Goal: Task Accomplishment & Management: Manage account settings

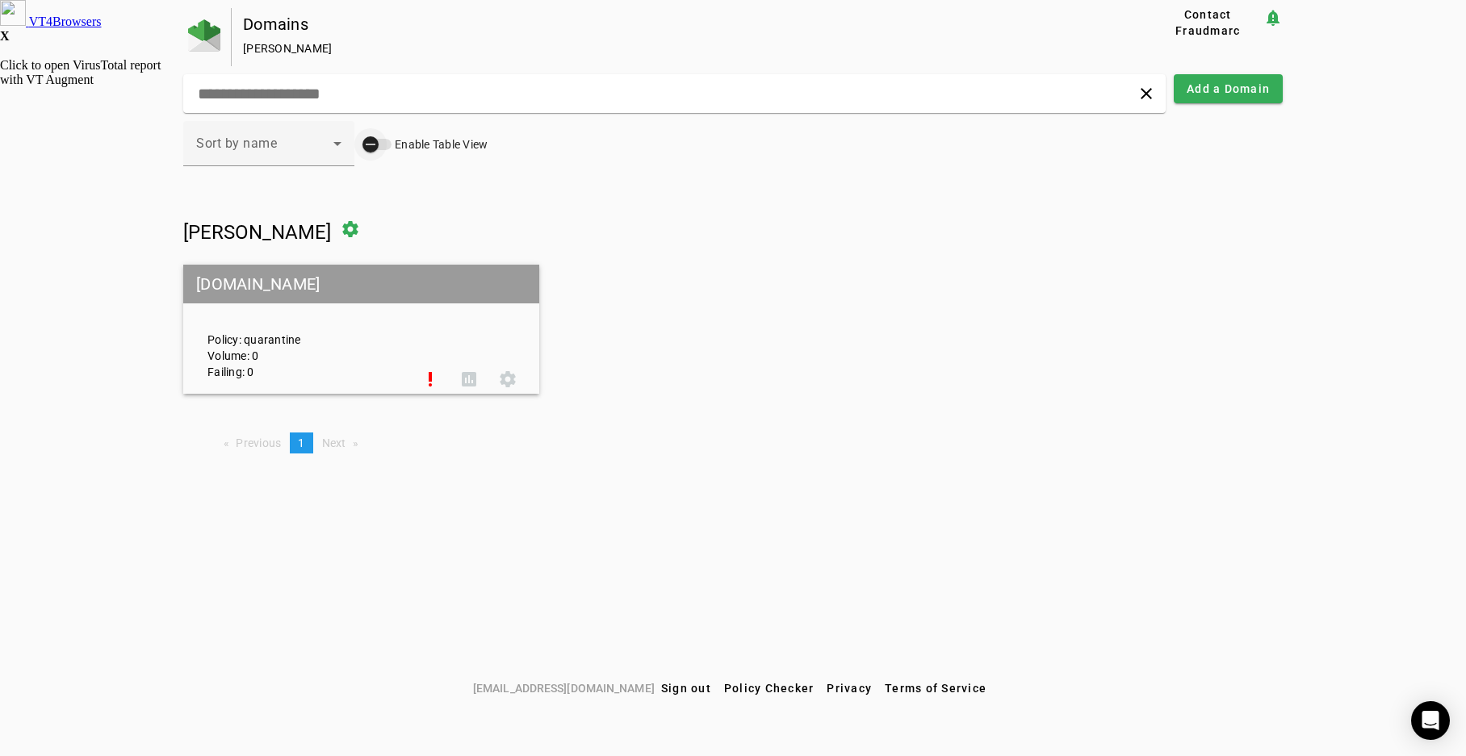
click at [377, 142] on icon "button" at bounding box center [370, 144] width 15 height 15
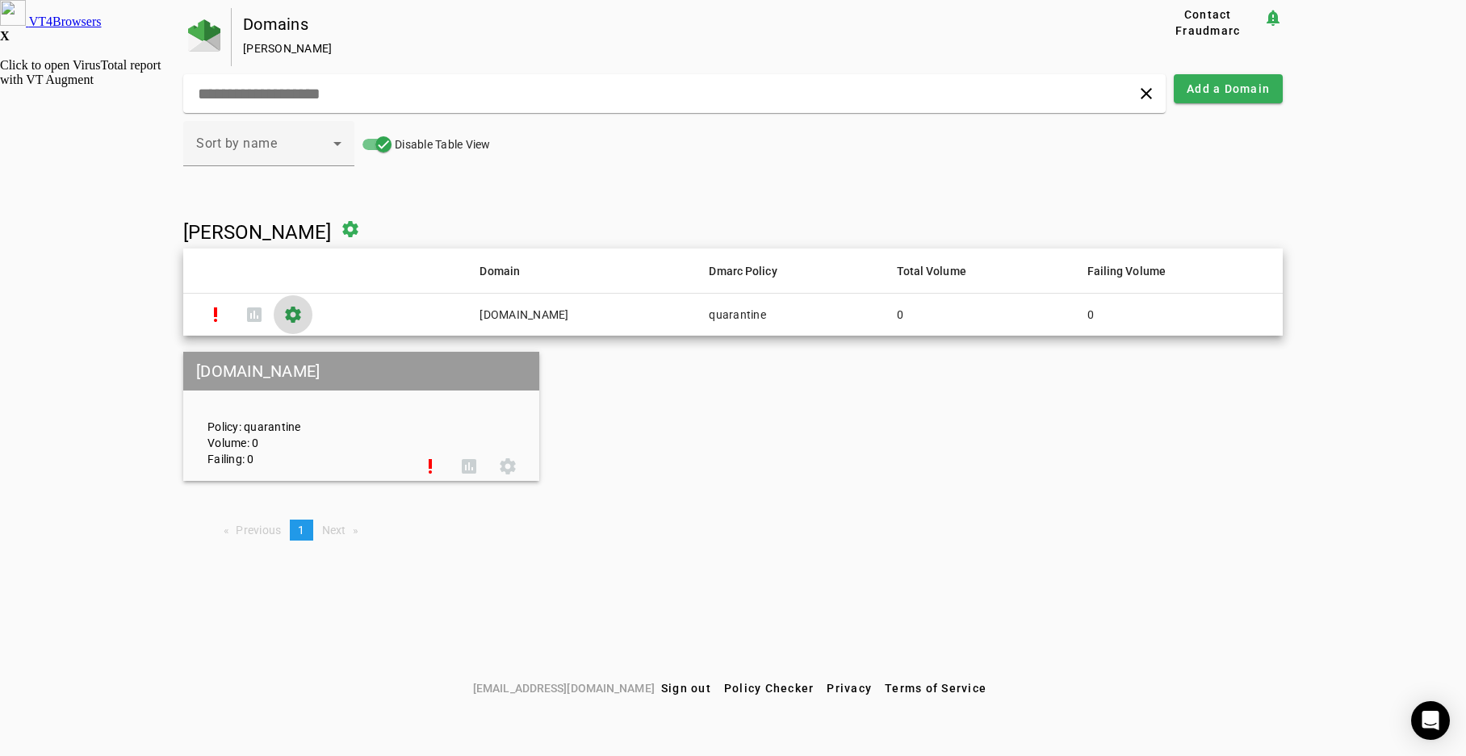
click at [291, 315] on span at bounding box center [293, 314] width 39 height 39
click at [362, 227] on span at bounding box center [350, 229] width 39 height 39
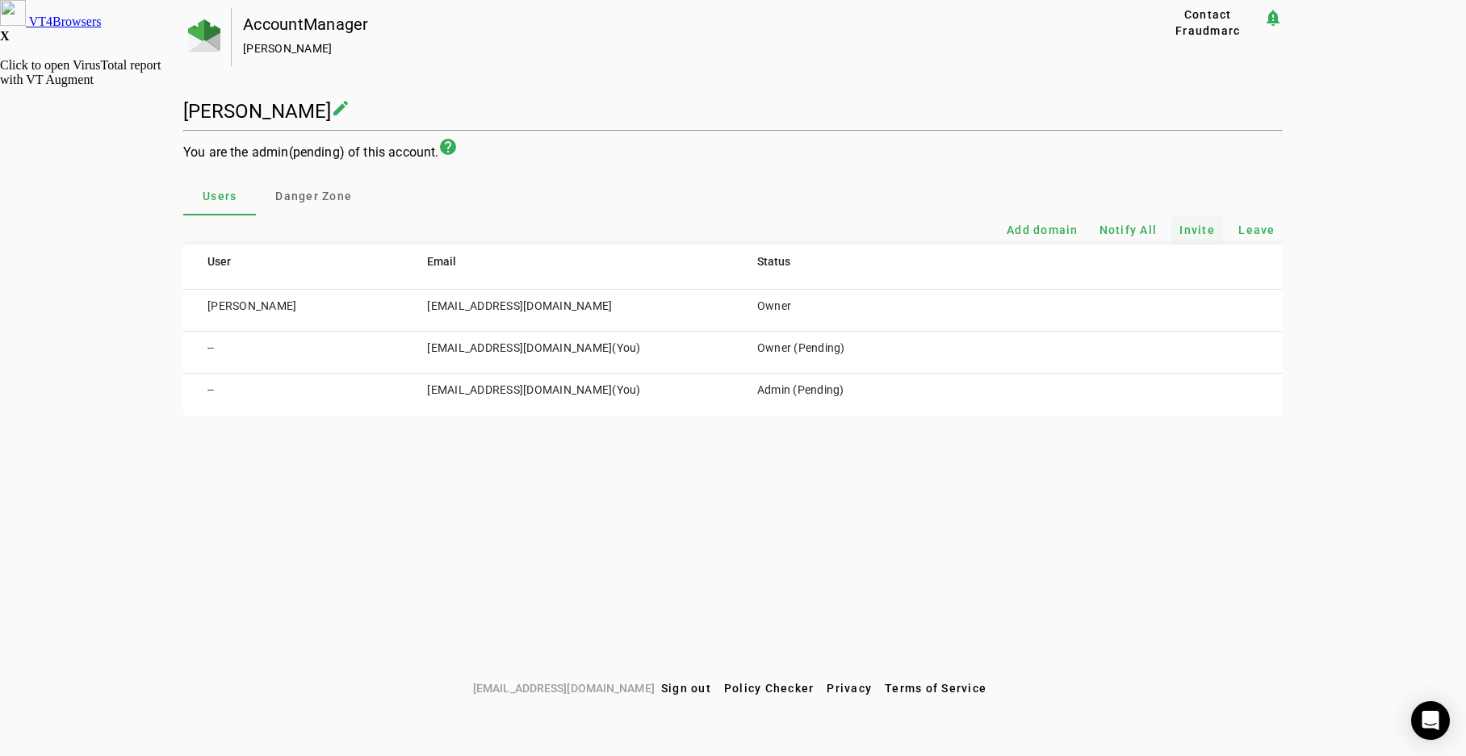
click at [1189, 226] on span "Invite" at bounding box center [1197, 230] width 36 height 16
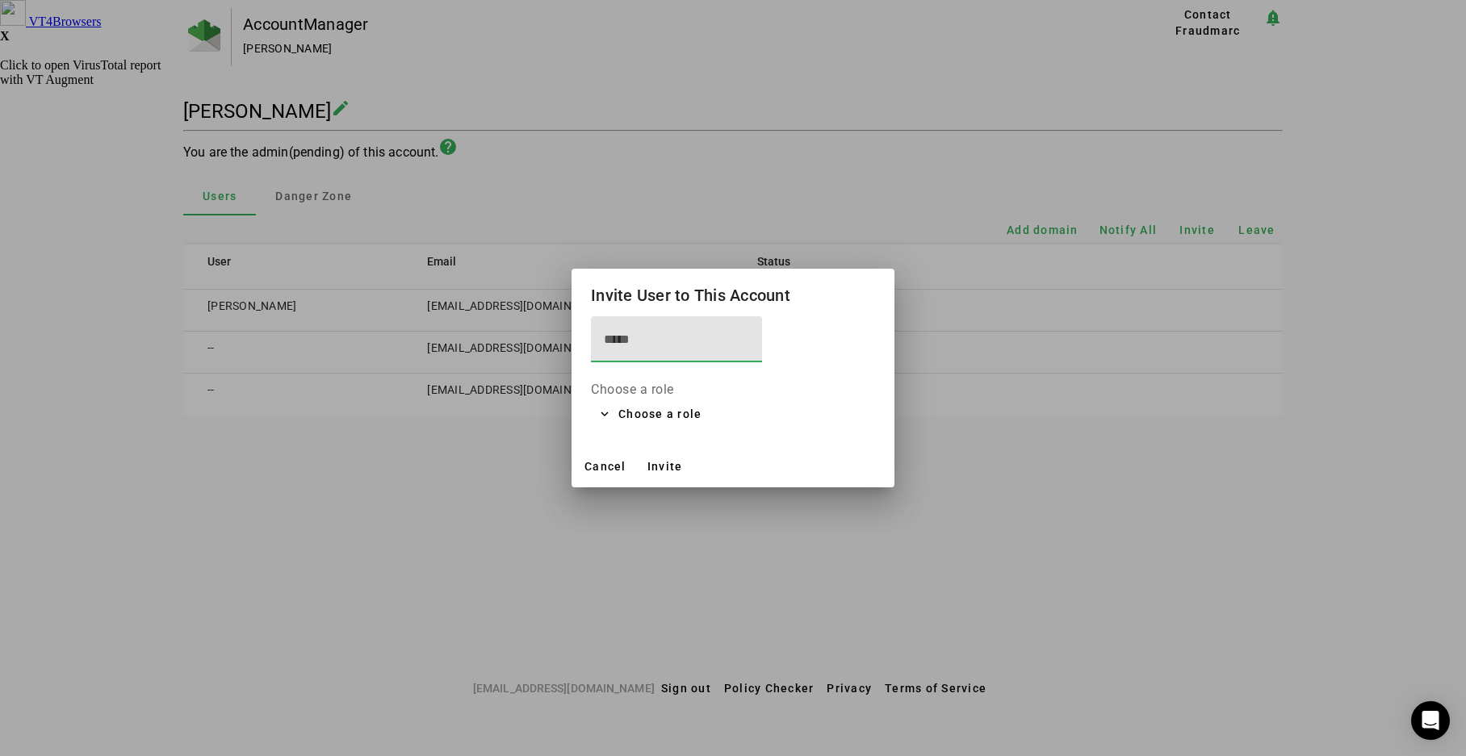
click at [487, 450] on div at bounding box center [733, 378] width 1466 height 756
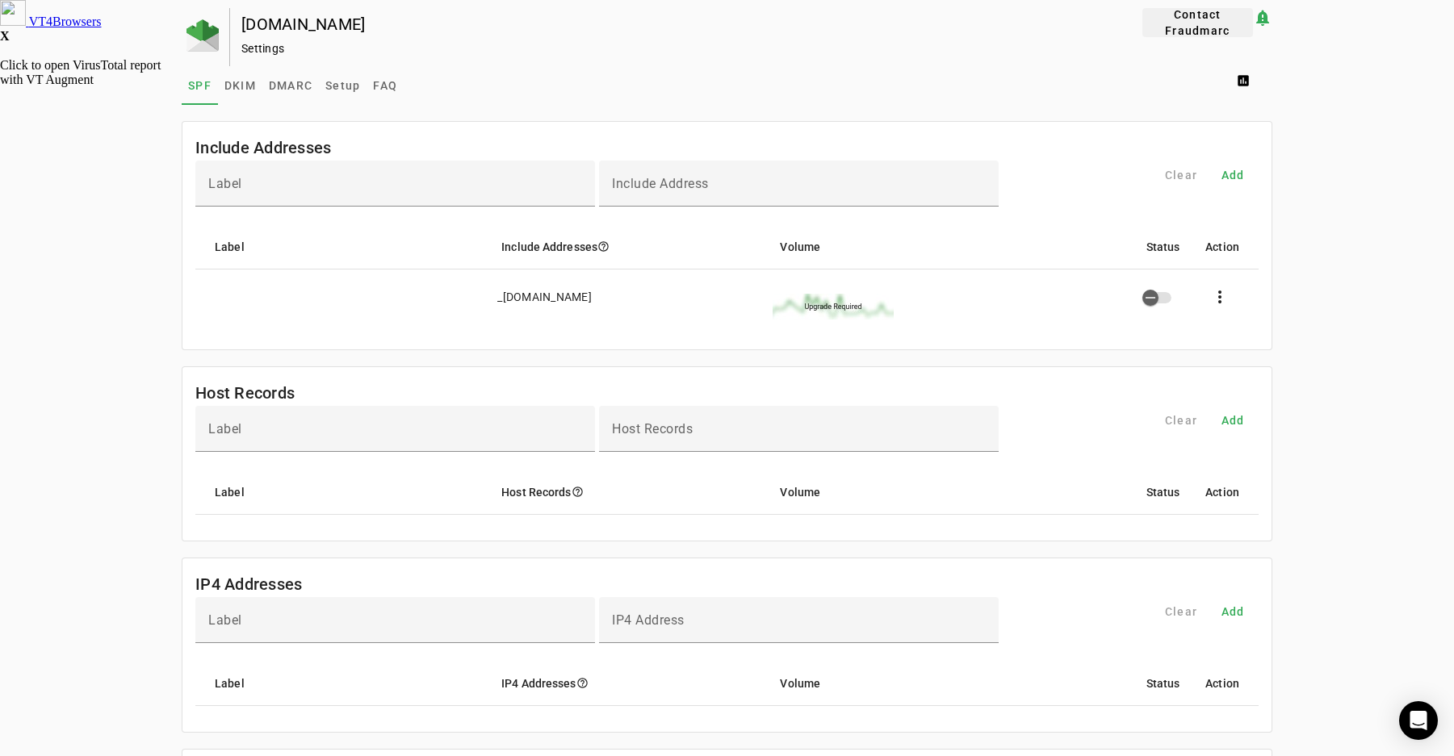
click at [1201, 17] on span "Contact Fraudmarc" at bounding box center [1198, 22] width 98 height 32
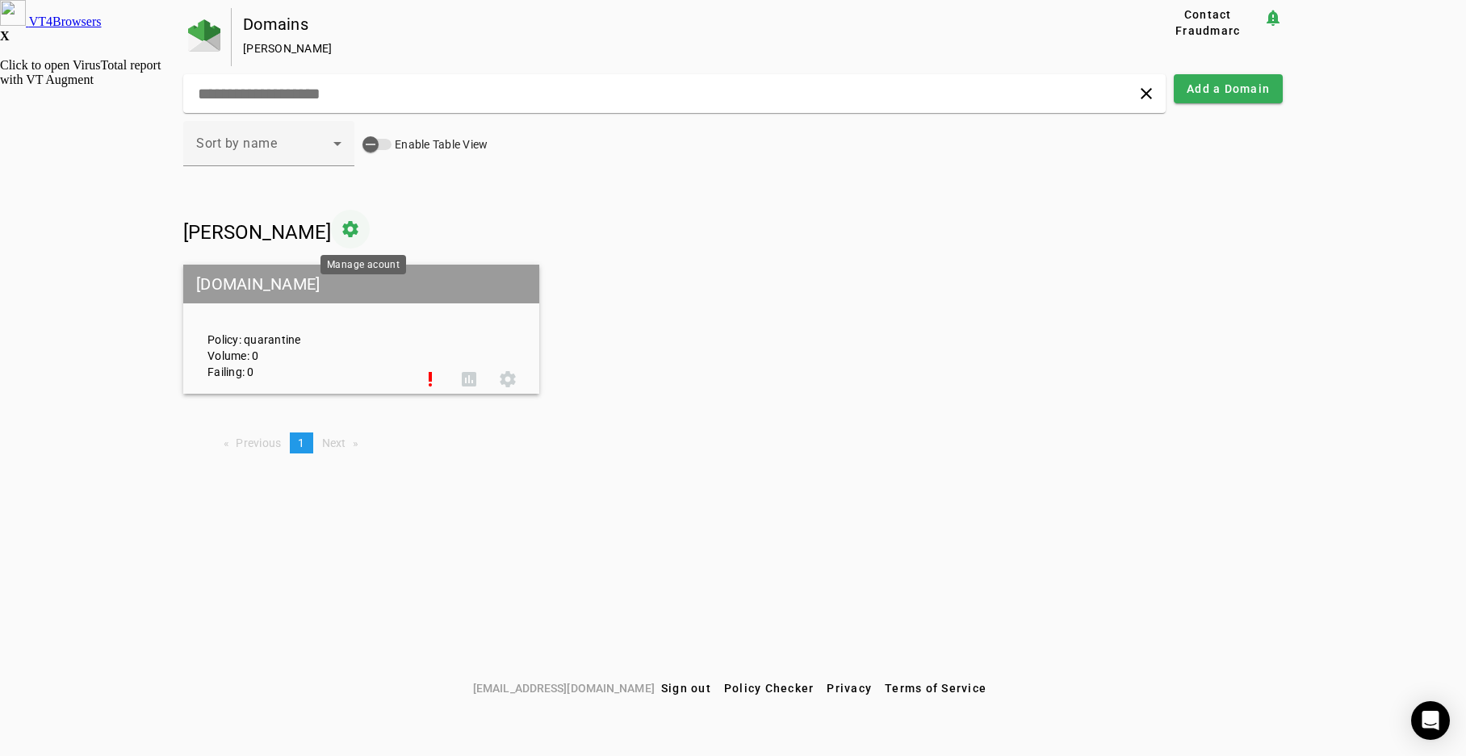
click at [361, 228] on span at bounding box center [350, 229] width 39 height 39
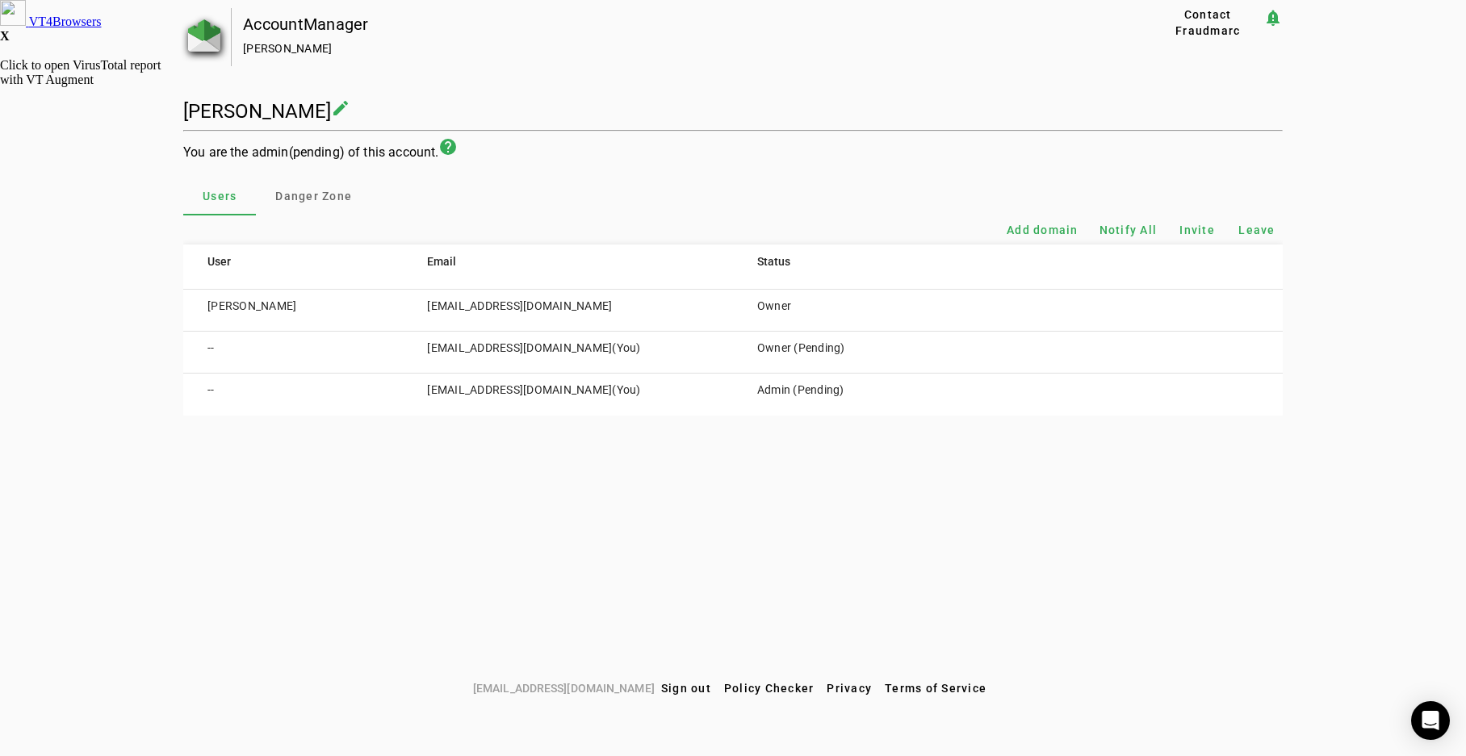
click at [201, 29] on img at bounding box center [204, 35] width 32 height 32
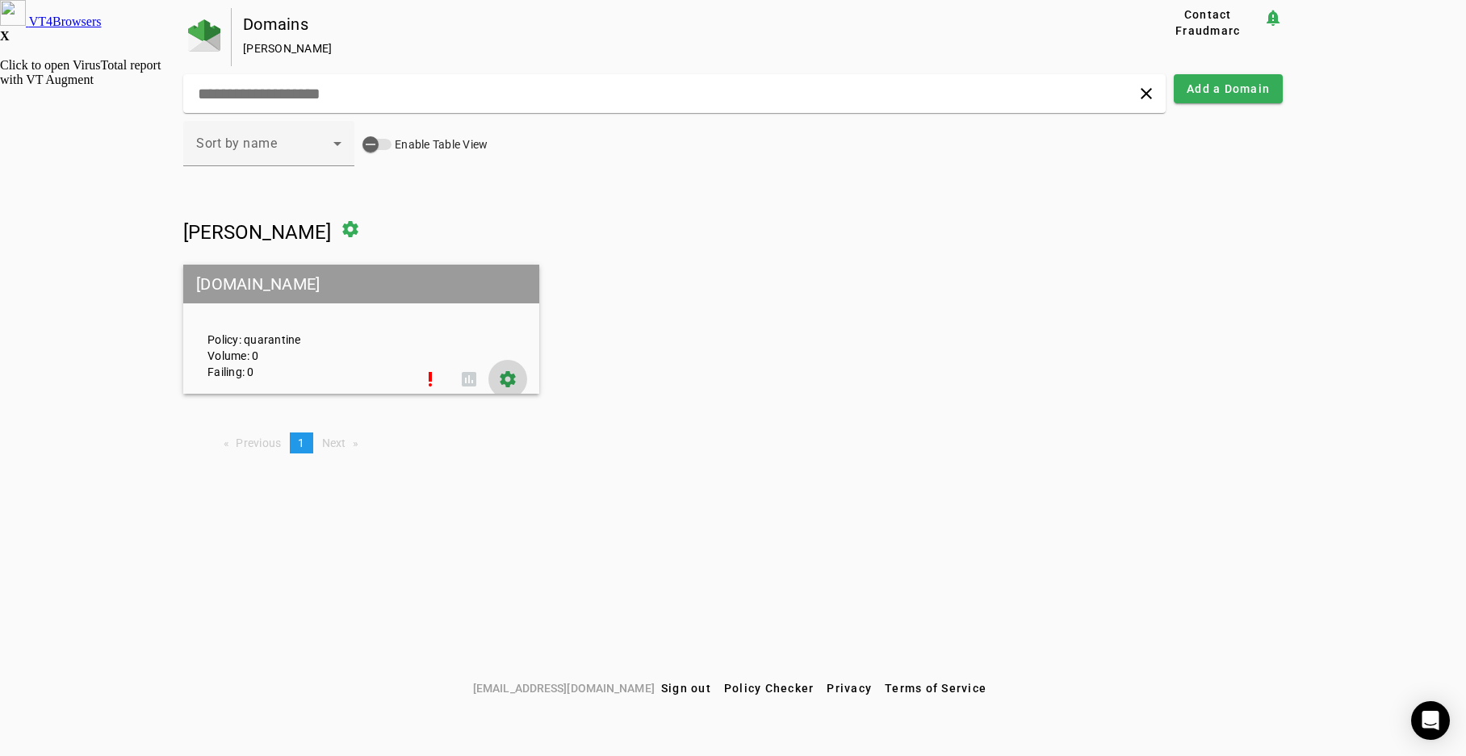
click at [502, 379] on span at bounding box center [507, 379] width 39 height 39
click at [1144, 94] on span at bounding box center [1146, 93] width 39 height 39
click at [362, 224] on span at bounding box center [350, 229] width 39 height 39
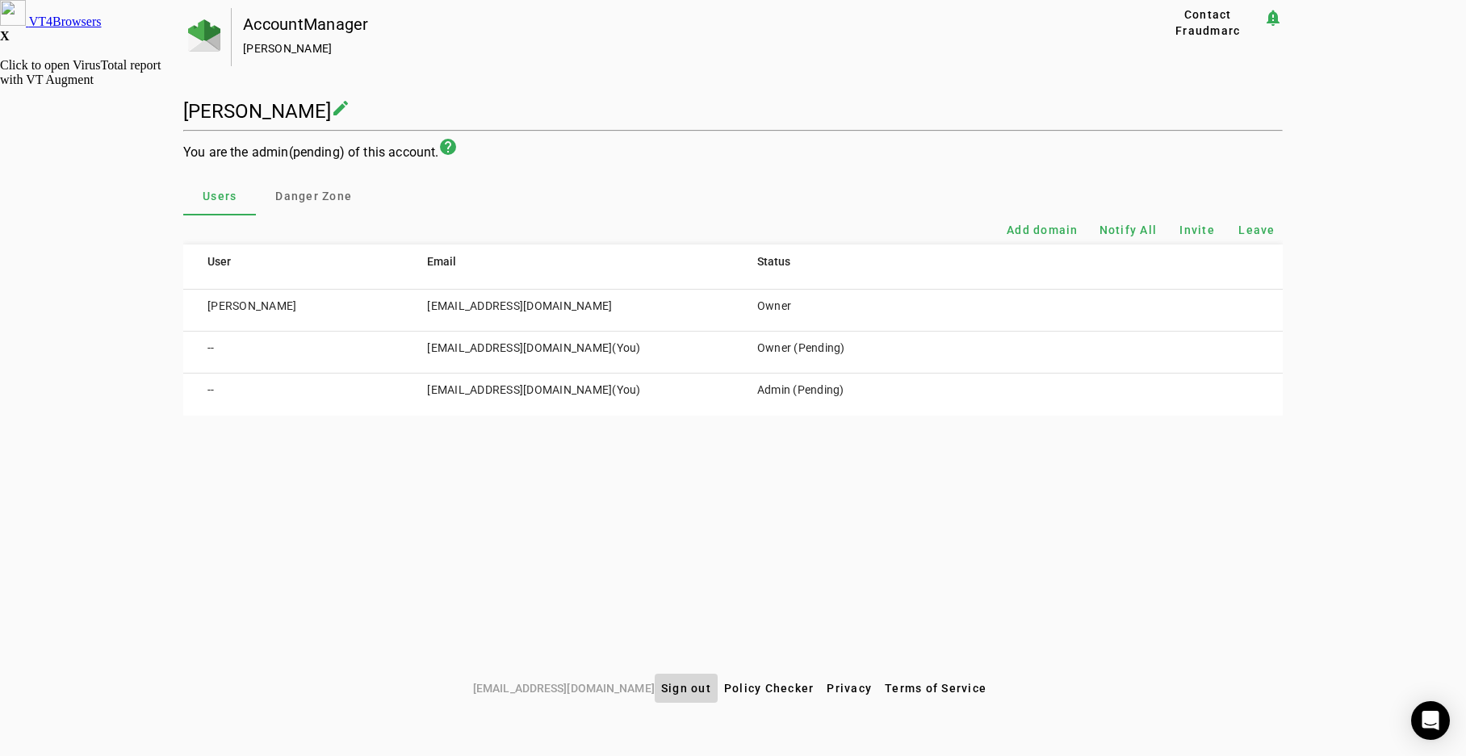
click at [673, 685] on span "Sign out" at bounding box center [686, 688] width 50 height 13
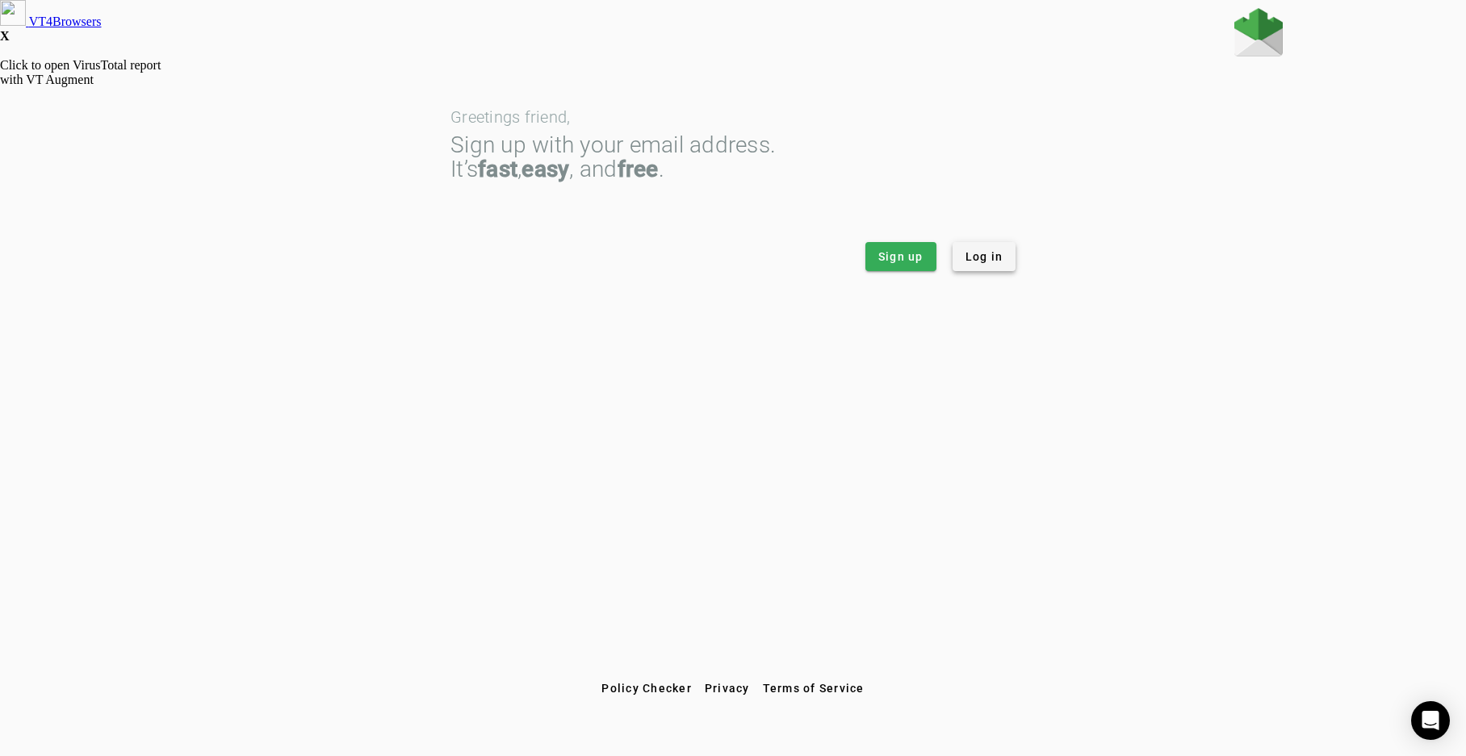
click at [984, 256] on span "Log in" at bounding box center [985, 257] width 38 height 16
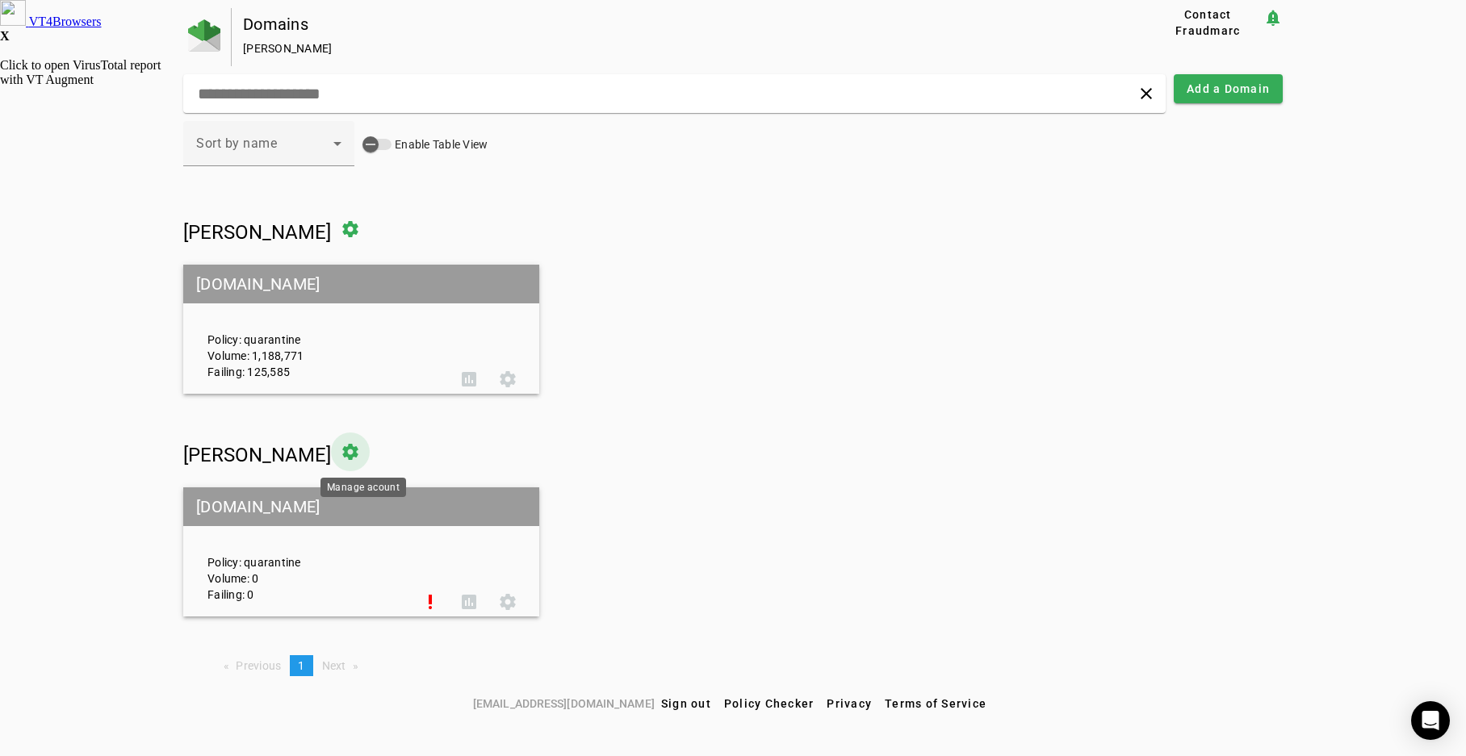
click at [363, 453] on span at bounding box center [350, 452] width 39 height 39
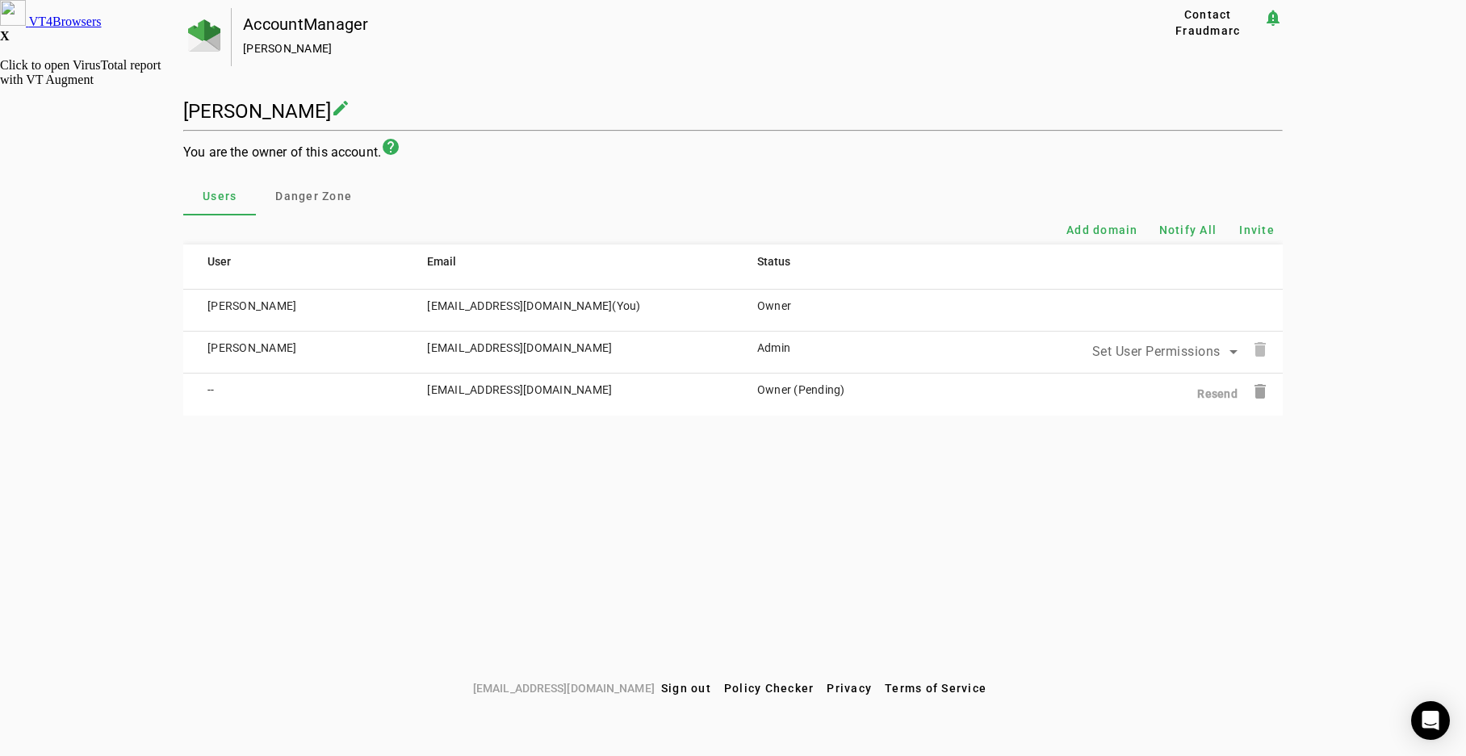
click at [1260, 349] on mat-icon "delete" at bounding box center [1260, 349] width 19 height 19
click at [1261, 391] on mat-icon "delete" at bounding box center [1260, 391] width 19 height 19
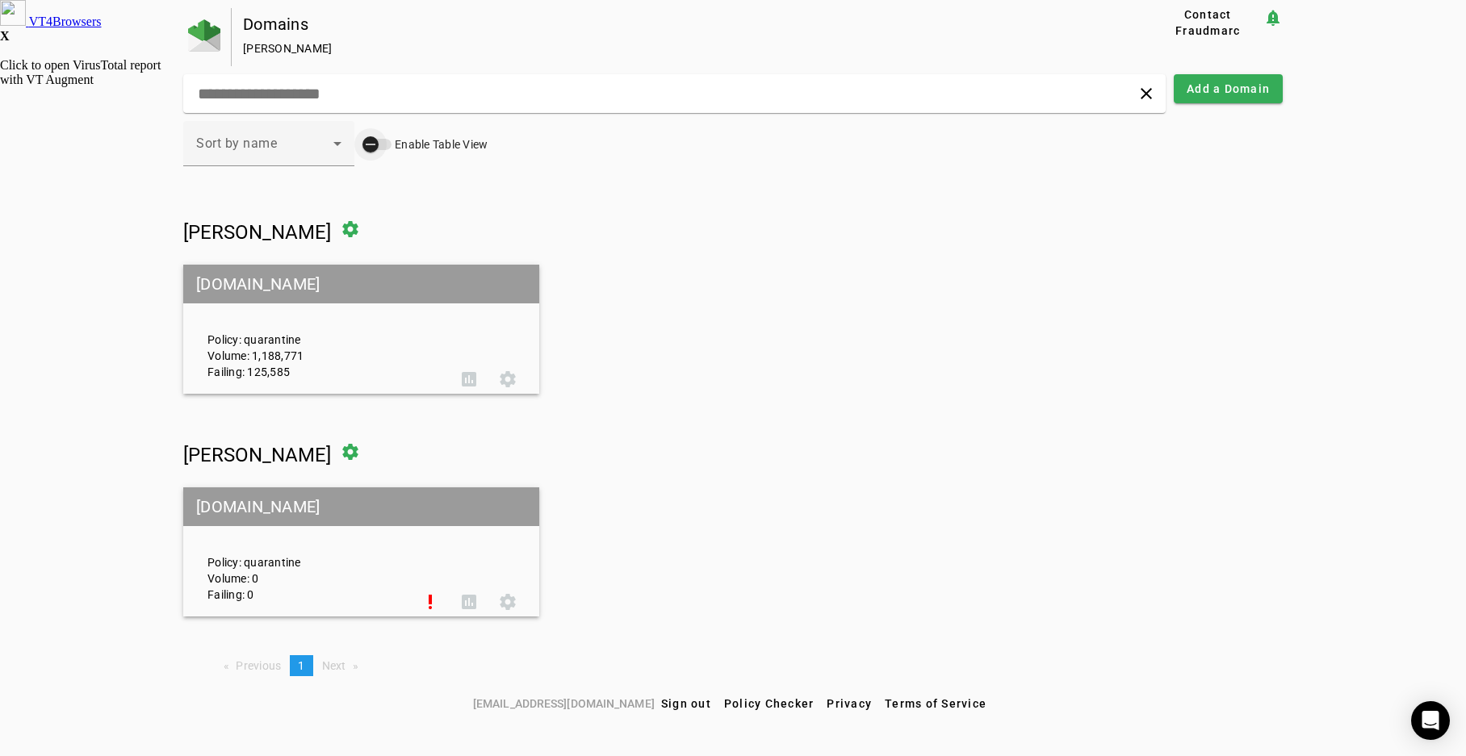
click at [379, 145] on div "button" at bounding box center [370, 144] width 32 height 32
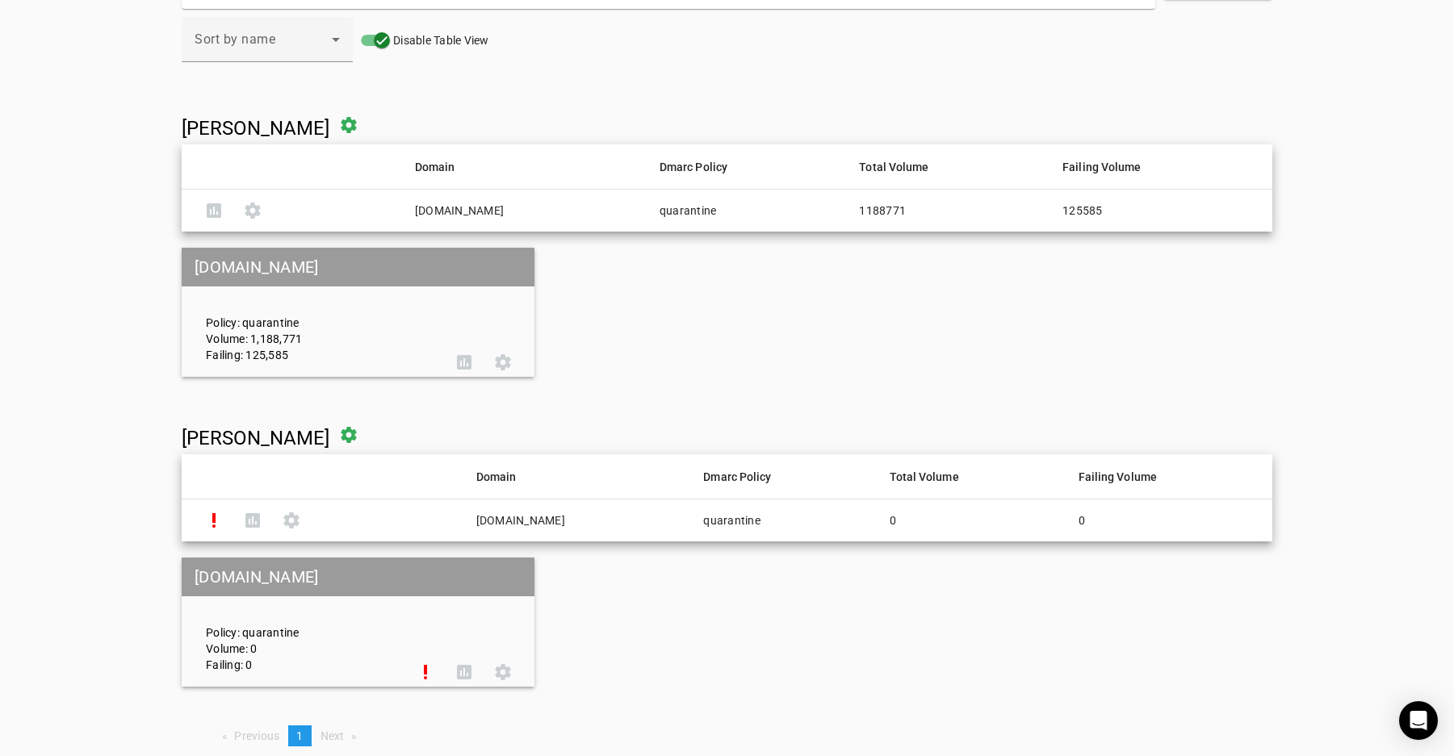
scroll to position [94, 0]
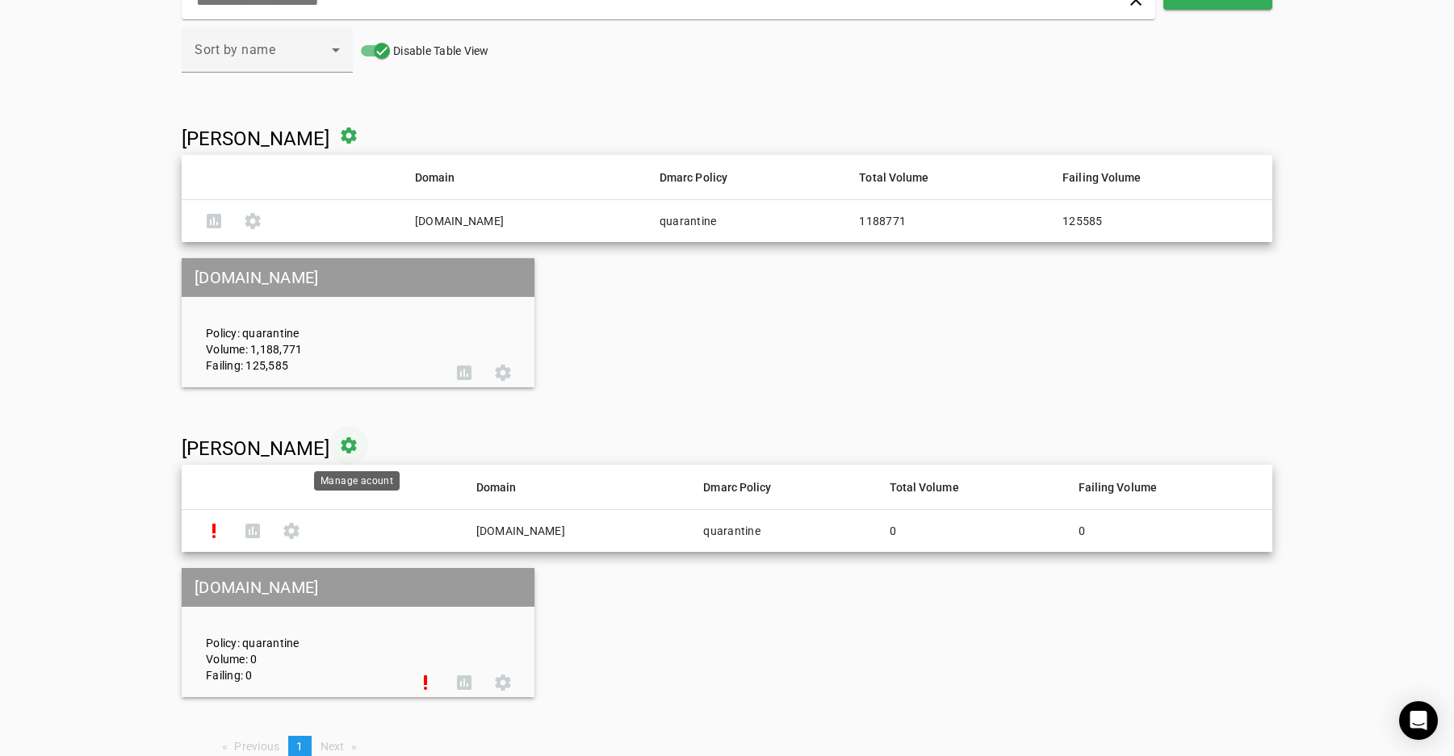
click at [356, 445] on span at bounding box center [348, 445] width 39 height 39
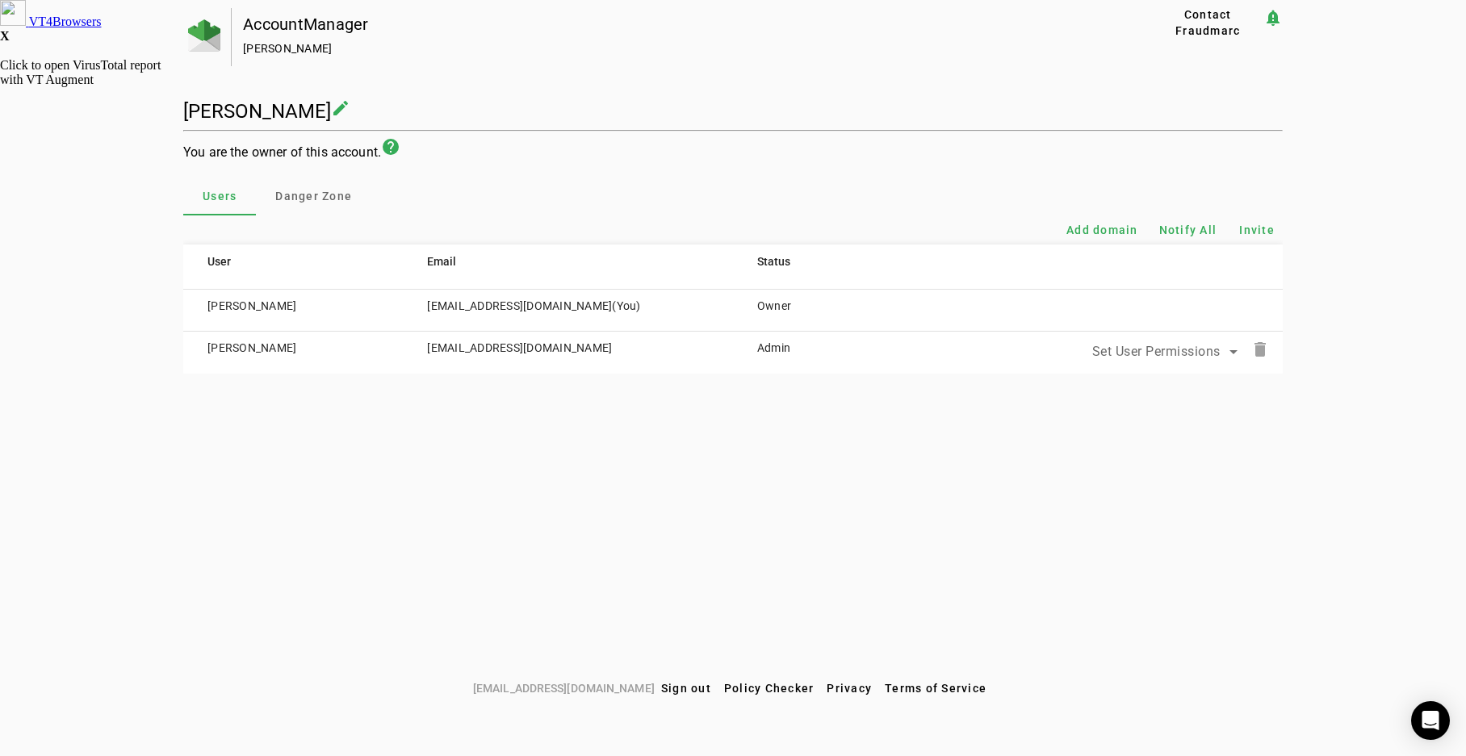
click at [347, 107] on mat-icon "create" at bounding box center [340, 107] width 19 height 19
click at [279, 111] on input "**********" at bounding box center [240, 115] width 115 height 16
type input "**********"
click at [372, 86] on div "**********" at bounding box center [733, 190] width 1100 height 365
click at [316, 192] on span "Danger Zone" at bounding box center [313, 195] width 77 height 11
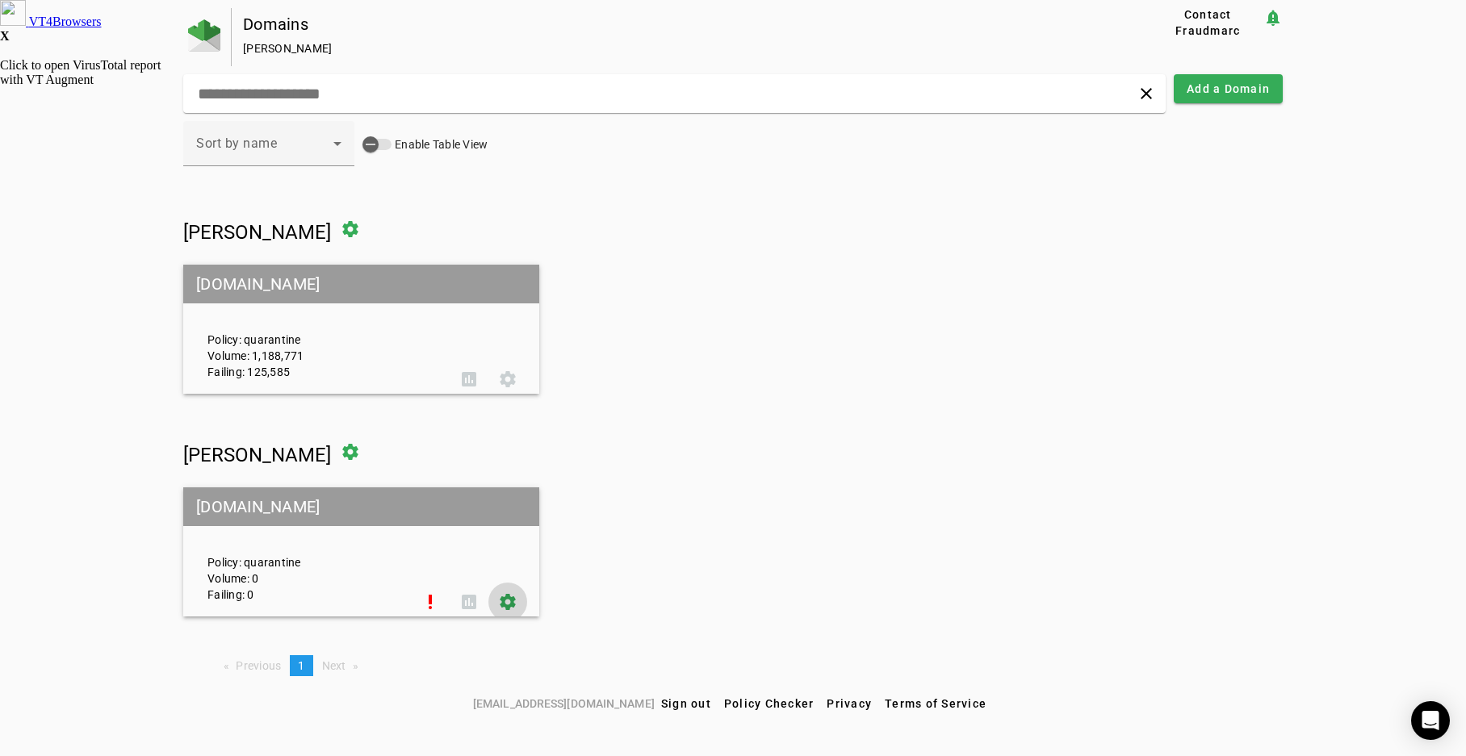
click at [507, 601] on span at bounding box center [507, 602] width 39 height 39
click at [506, 375] on span at bounding box center [507, 379] width 39 height 39
click at [383, 145] on div "button" at bounding box center [370, 144] width 32 height 32
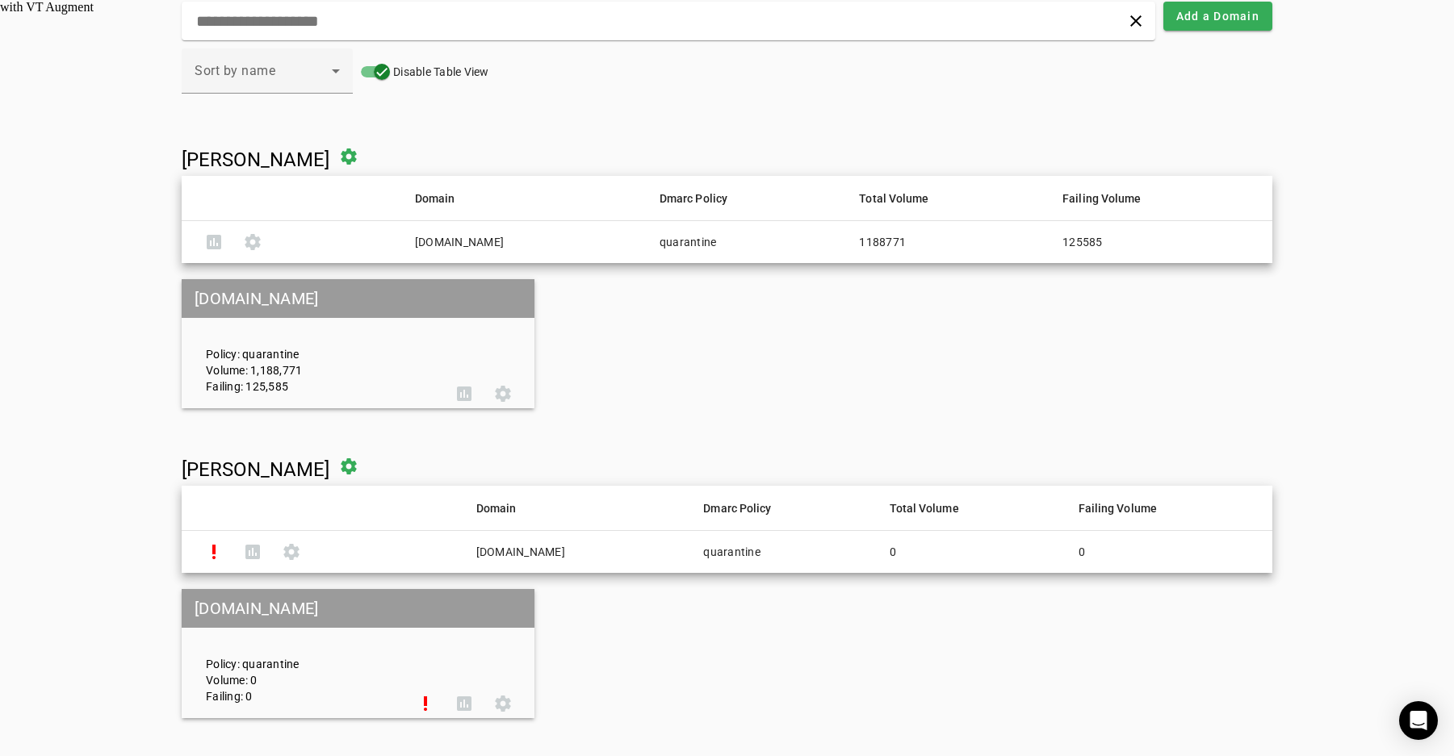
scroll to position [83, 0]
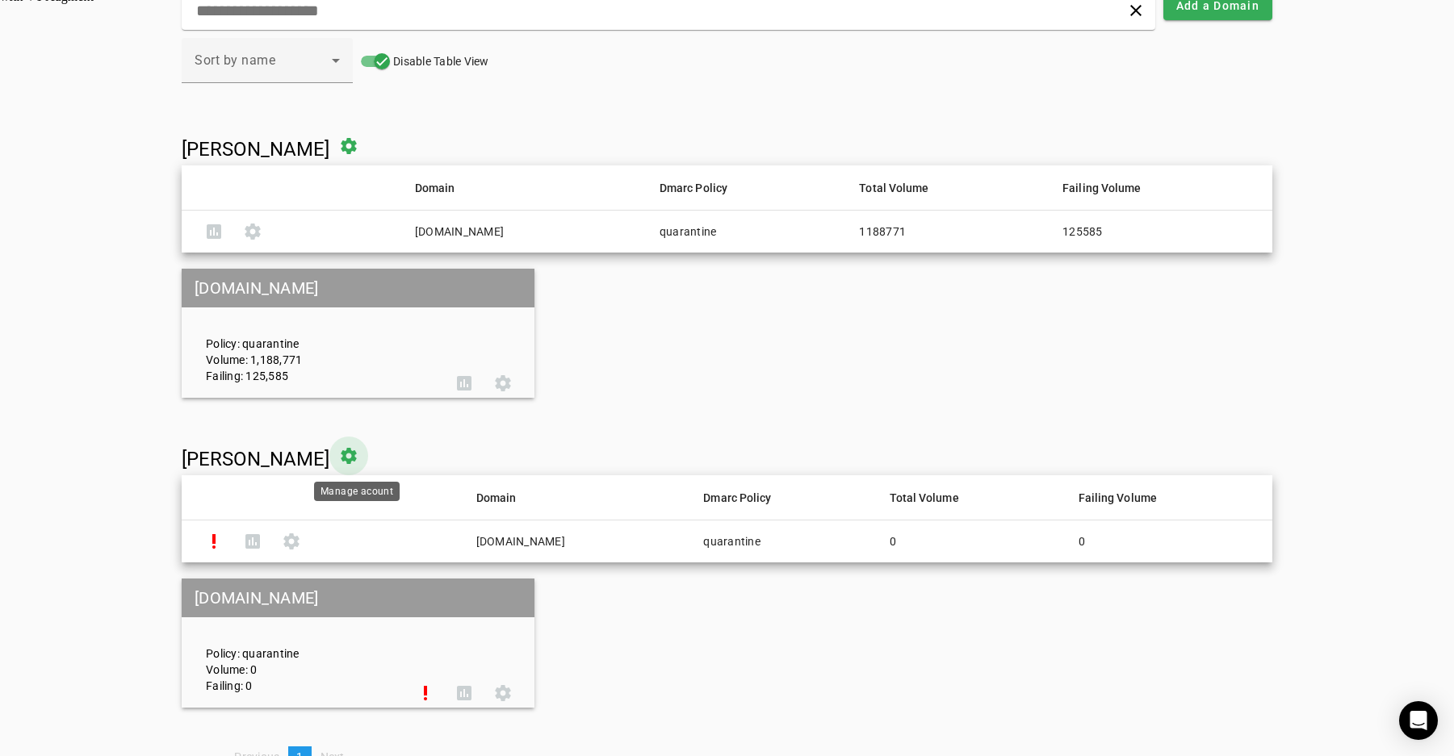
click at [355, 455] on span at bounding box center [348, 456] width 39 height 39
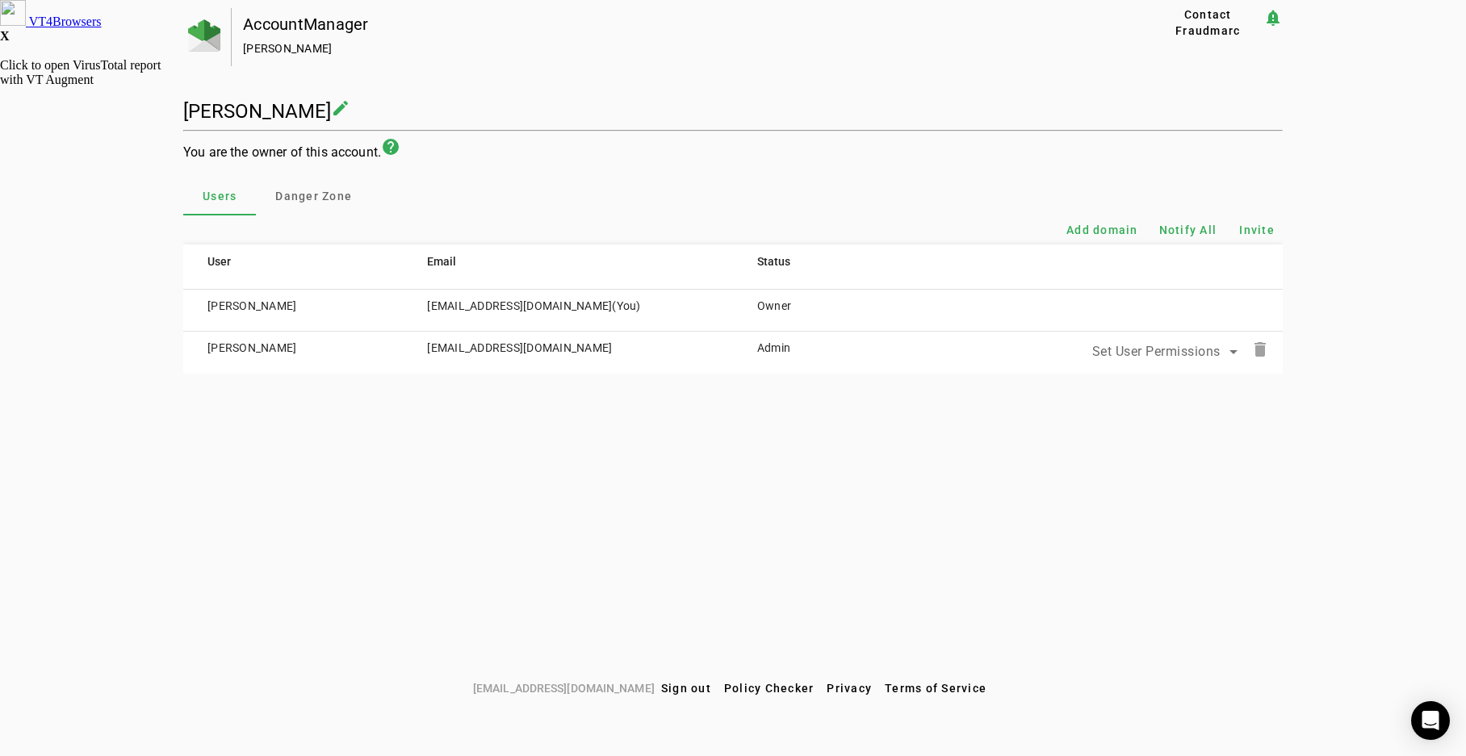
click at [1221, 350] on span "Set User Permissions" at bounding box center [1156, 351] width 128 height 15
click at [1041, 400] on div at bounding box center [733, 378] width 1466 height 756
click at [670, 687] on span "Sign out" at bounding box center [686, 688] width 50 height 13
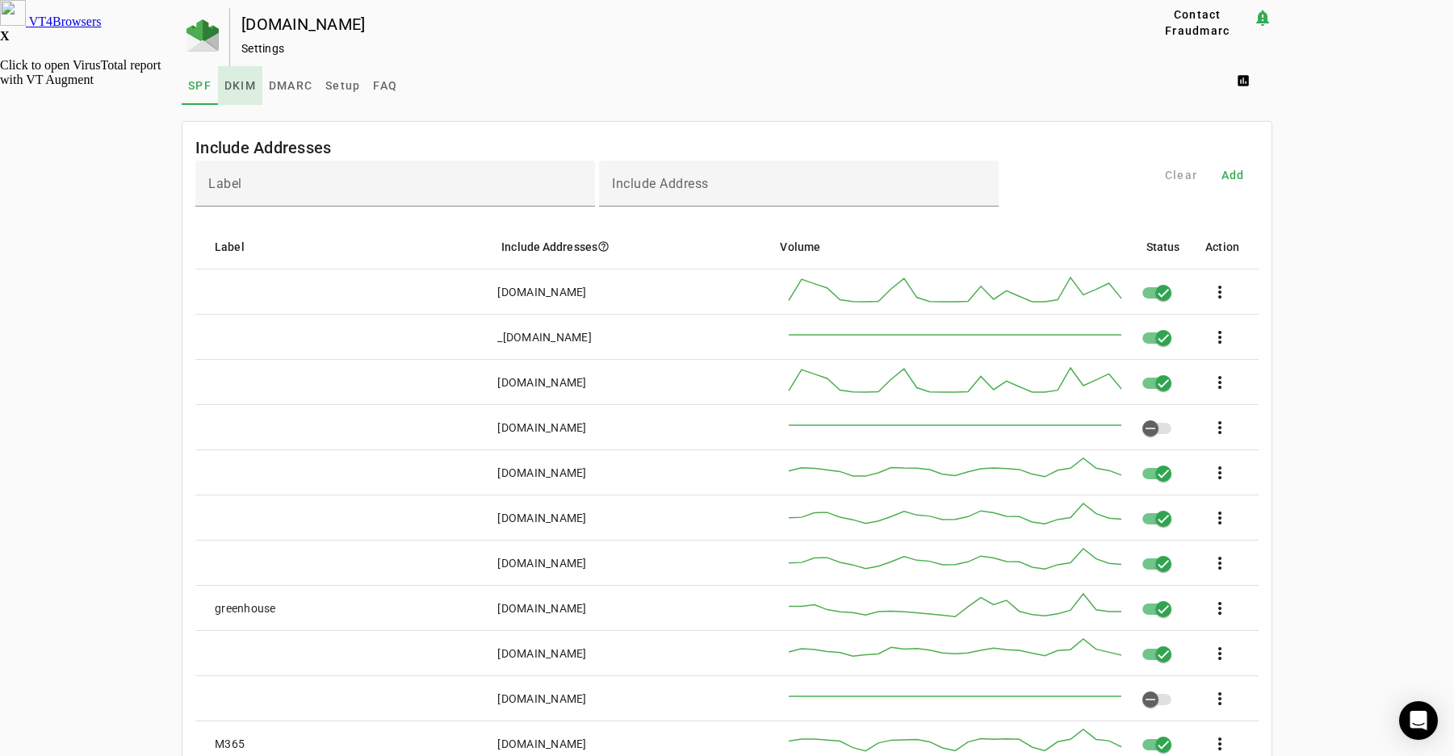
click at [233, 81] on span "DKIM" at bounding box center [239, 85] width 31 height 11
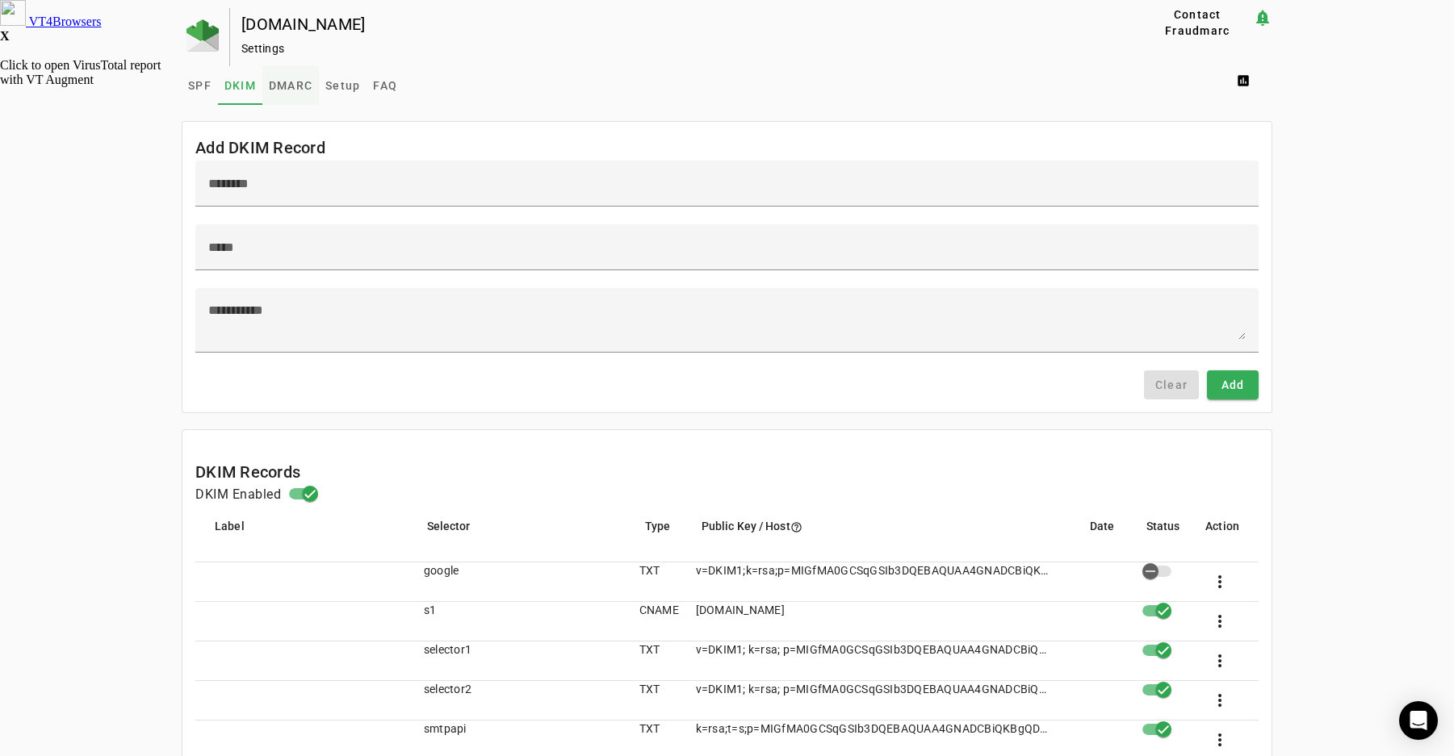
click at [293, 82] on span "DMARC" at bounding box center [291, 85] width 44 height 11
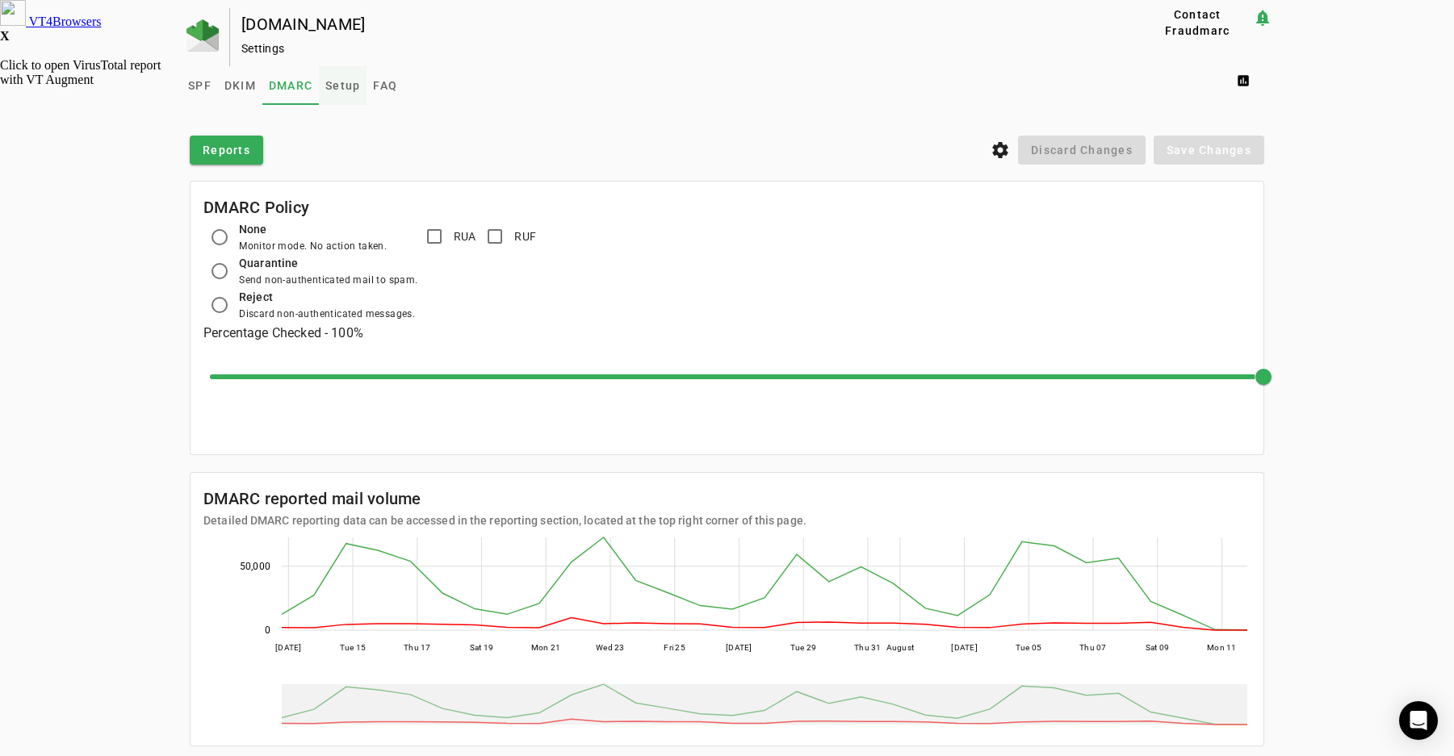
click at [333, 82] on span "Setup" at bounding box center [342, 85] width 35 height 11
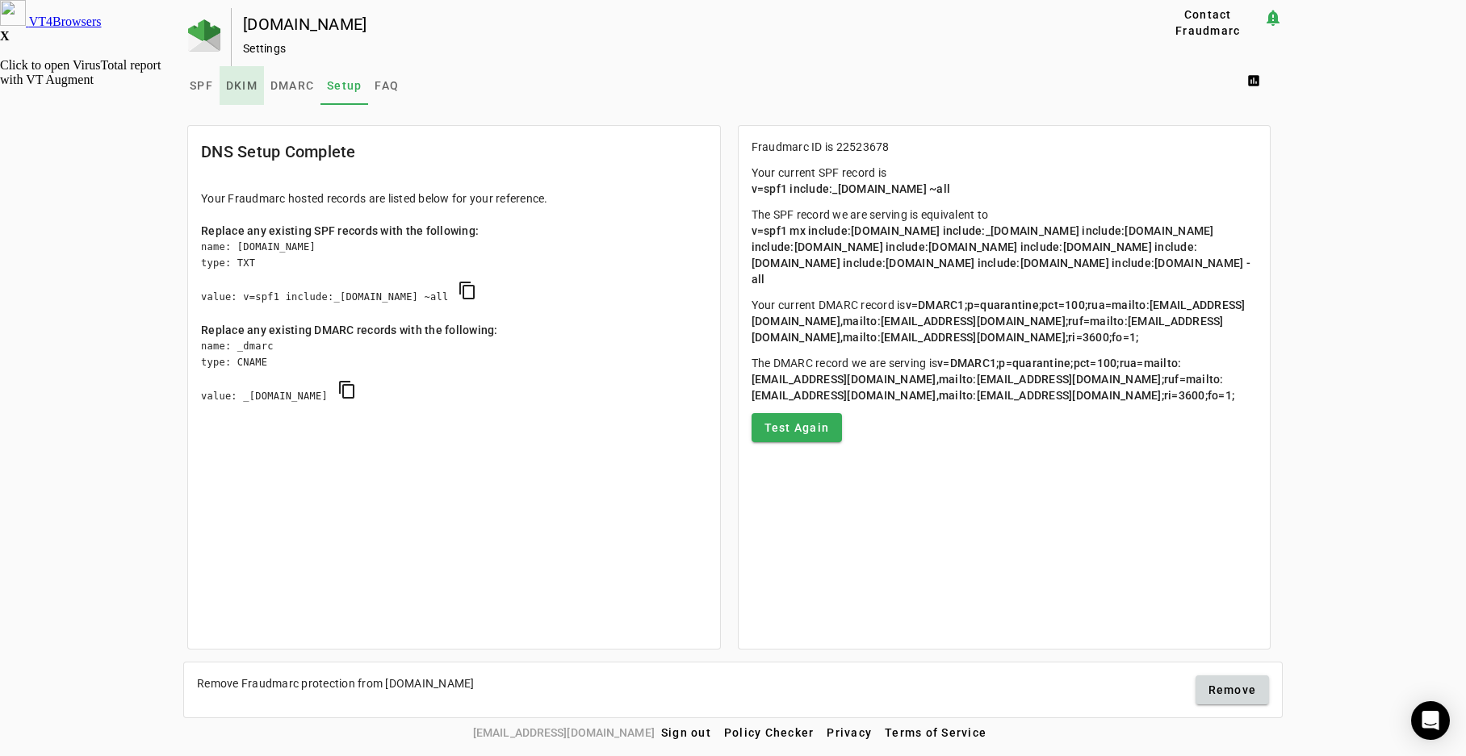
click at [247, 81] on span "DKIM" at bounding box center [241, 85] width 31 height 11
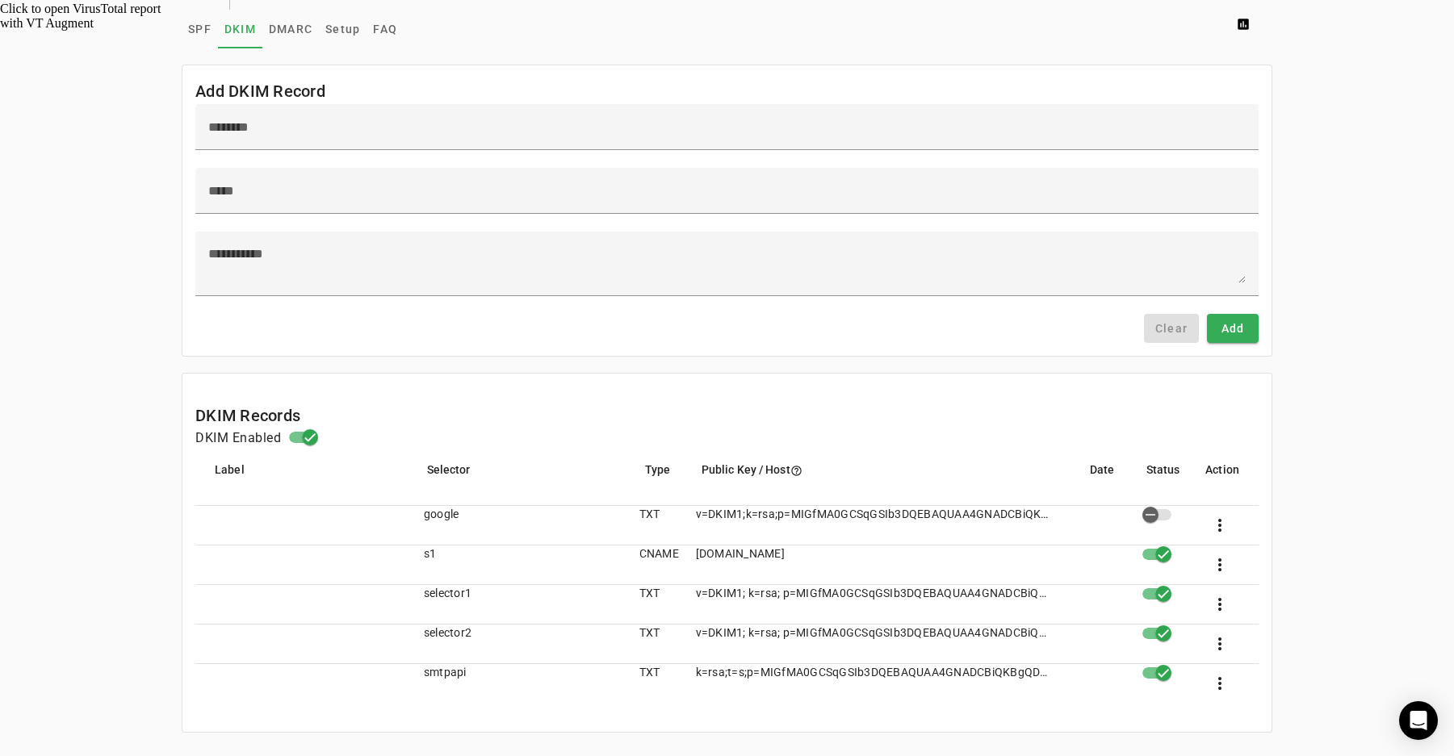
scroll to position [82, 0]
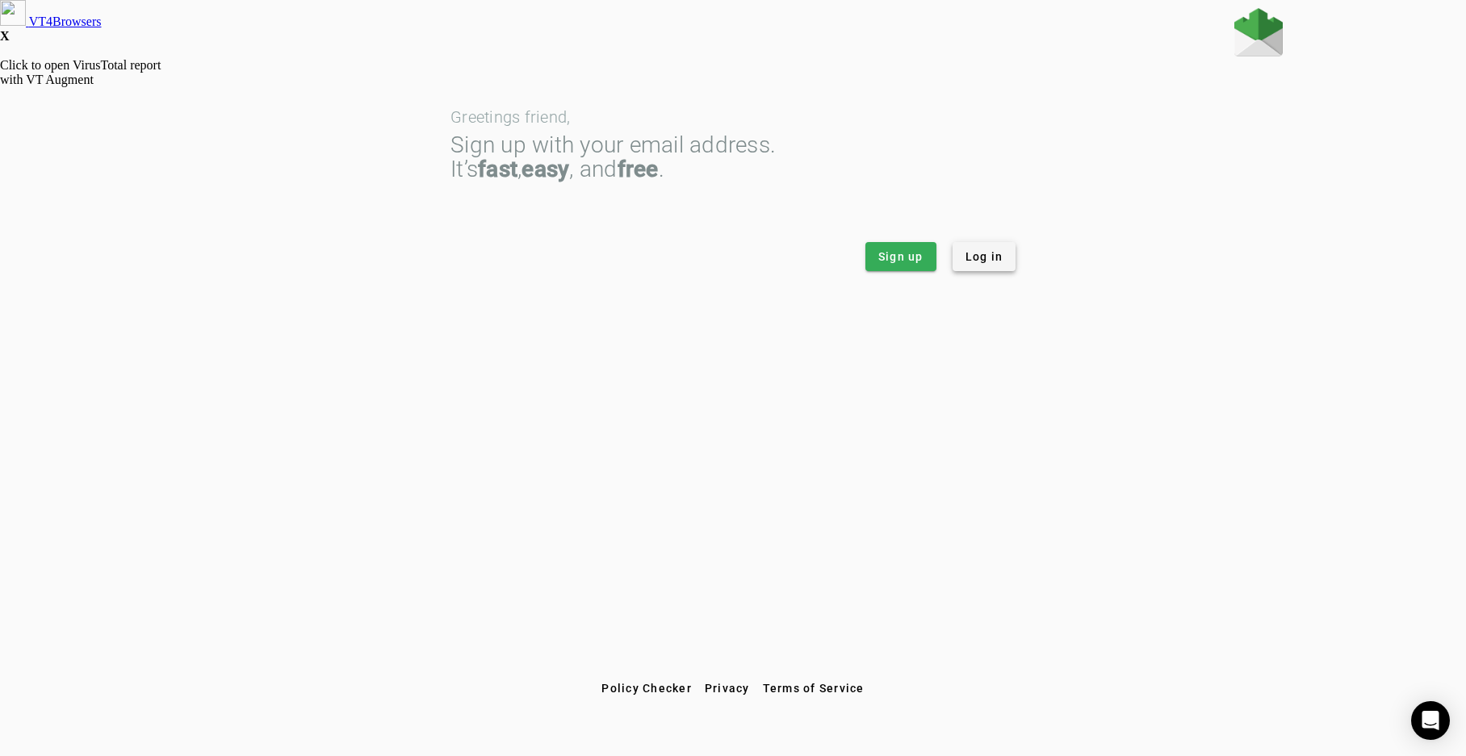
click at [983, 256] on span "Log in" at bounding box center [985, 257] width 38 height 16
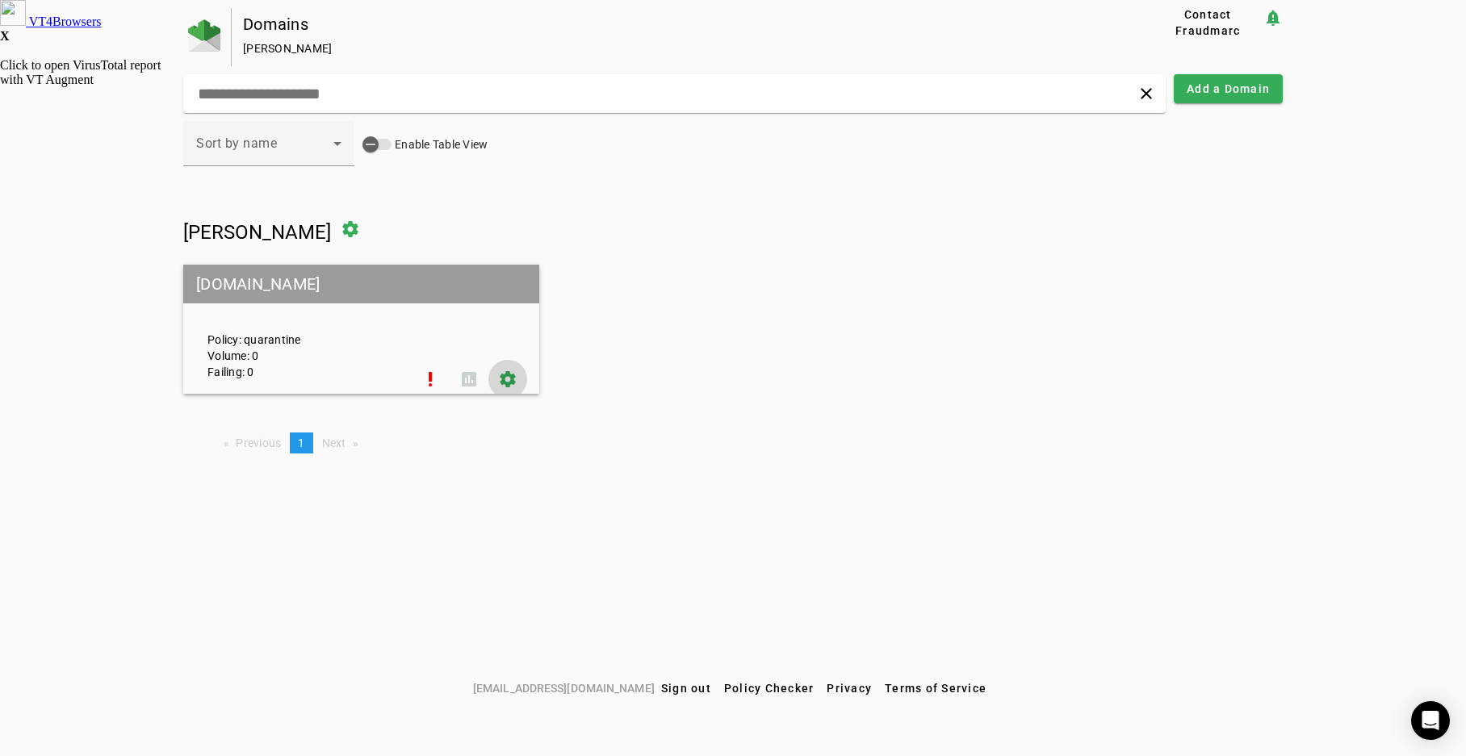
click at [509, 377] on span at bounding box center [507, 379] width 39 height 39
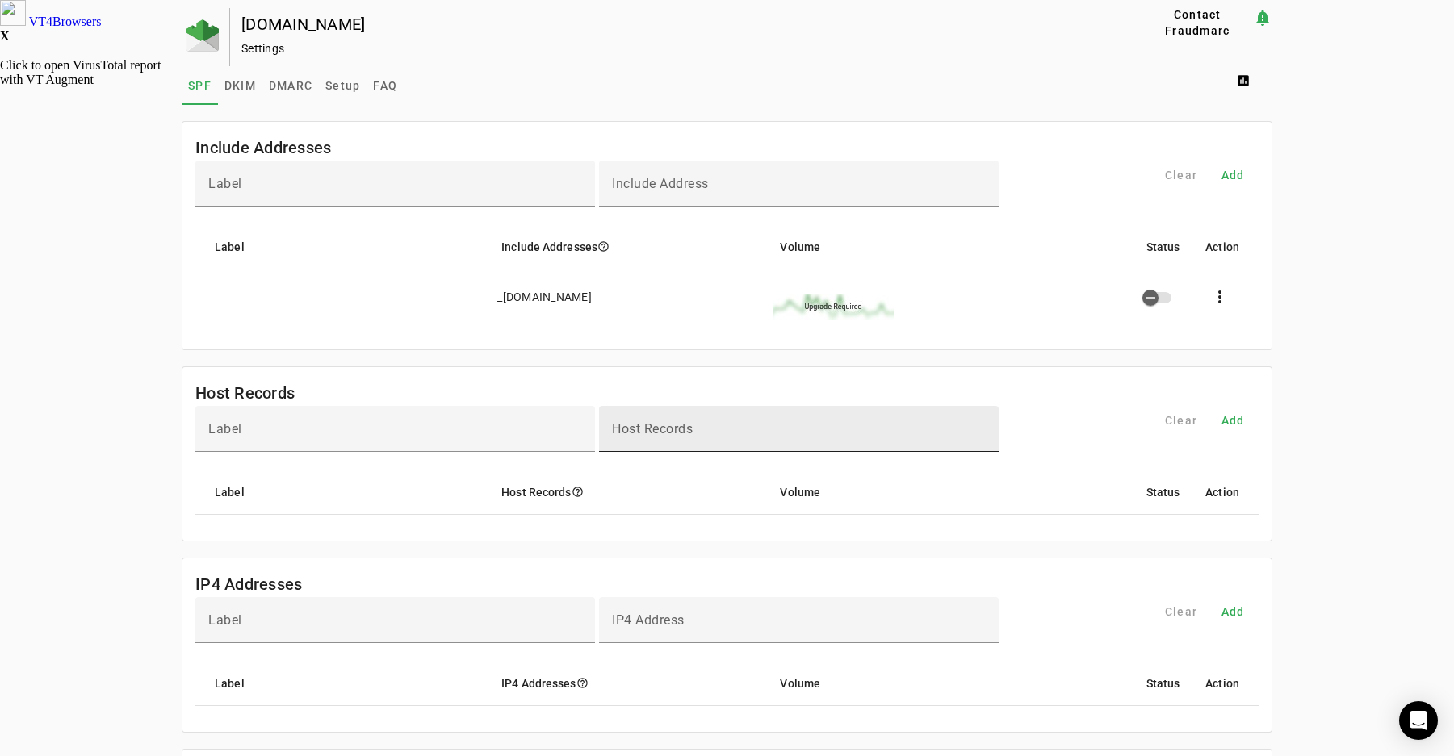
scroll to position [639, 0]
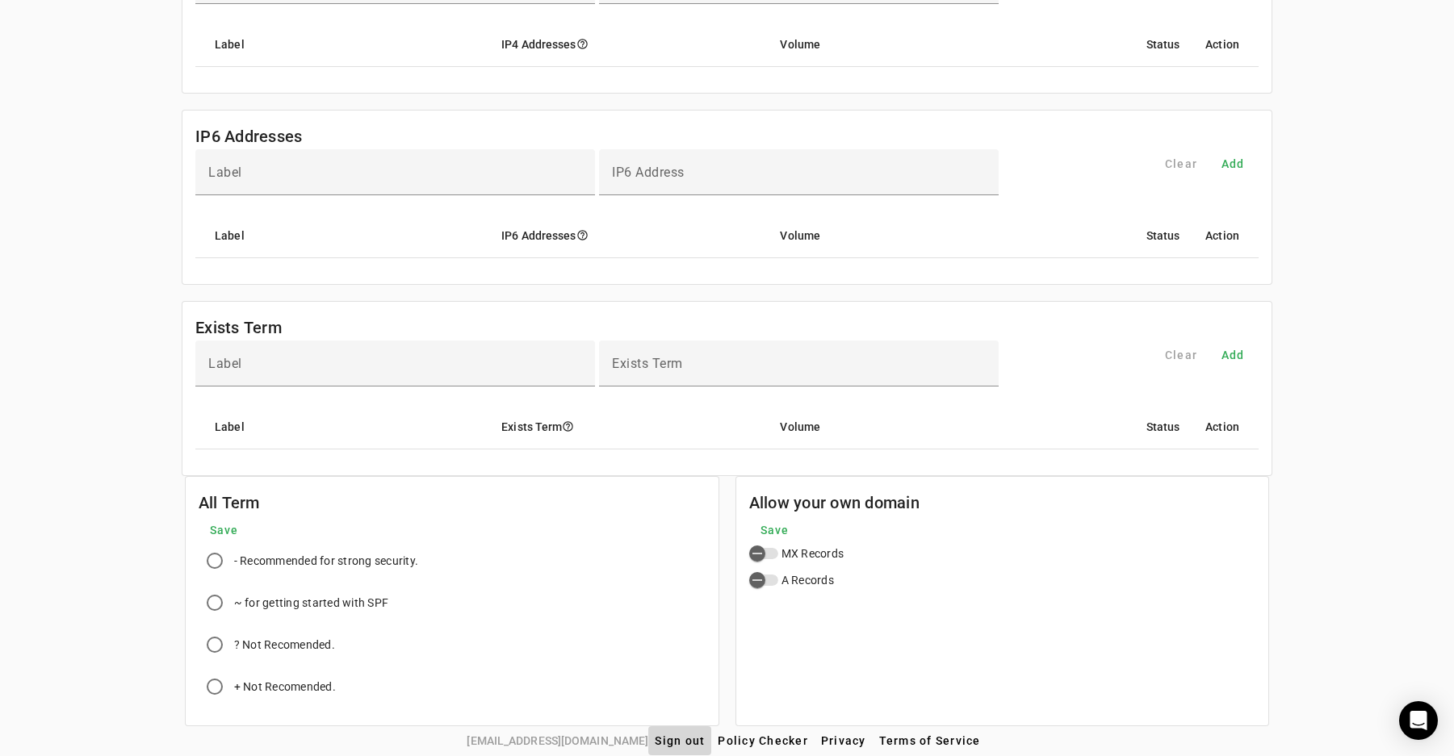
click at [666, 739] on span "Sign out" at bounding box center [680, 741] width 50 height 13
